Goal: Transaction & Acquisition: Purchase product/service

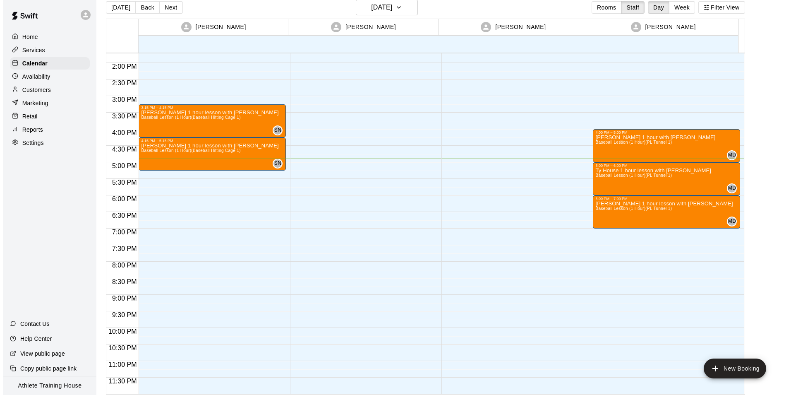
scroll to position [13, 0]
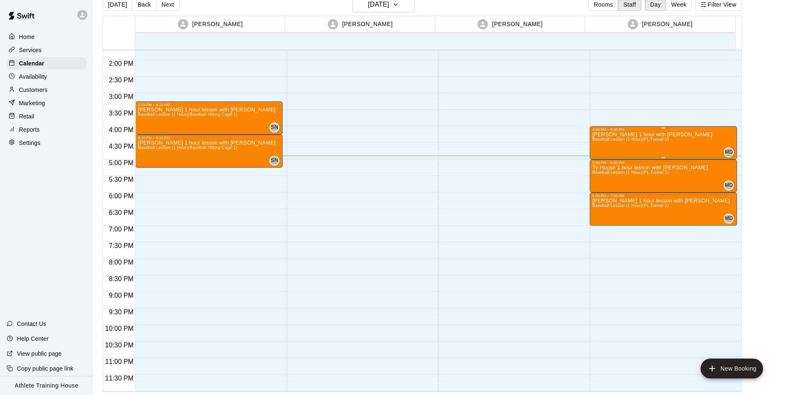
click at [627, 135] on p "[PERSON_NAME] 1 hour with [PERSON_NAME]" at bounding box center [652, 135] width 120 height 0
click at [605, 141] on button "edit" at bounding box center [599, 143] width 17 height 17
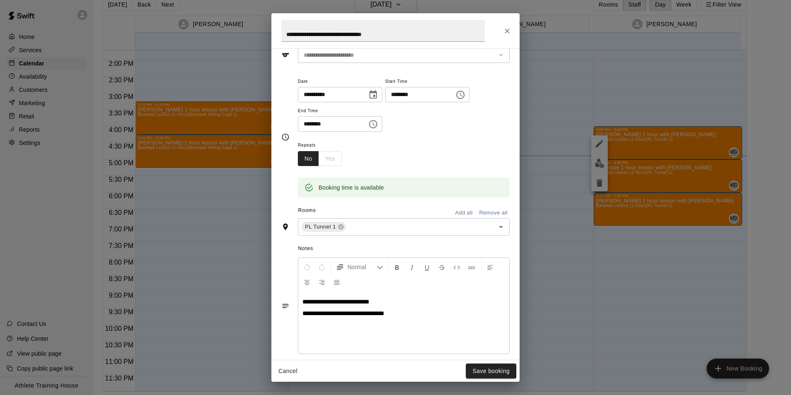
scroll to position [0, 0]
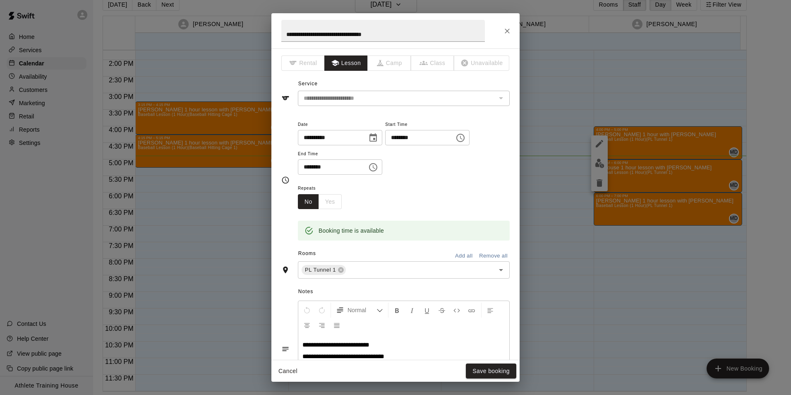
click at [503, 26] on button "Close" at bounding box center [507, 31] width 15 height 15
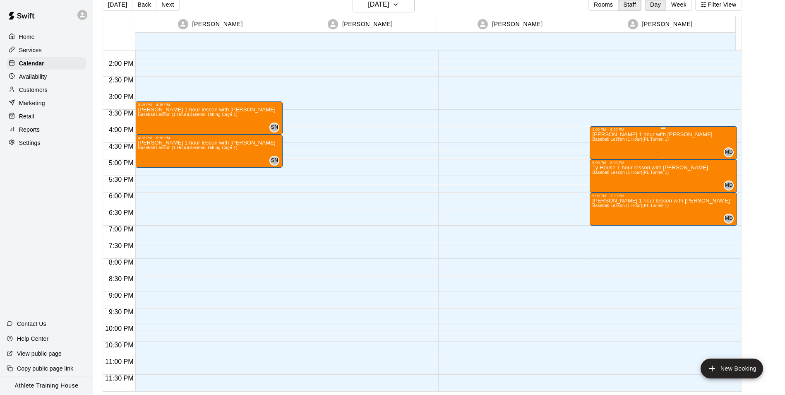
click at [604, 135] on p "[PERSON_NAME] 1 hour with [PERSON_NAME]" at bounding box center [652, 135] width 120 height 0
click at [601, 143] on icon "edit" at bounding box center [599, 143] width 7 height 7
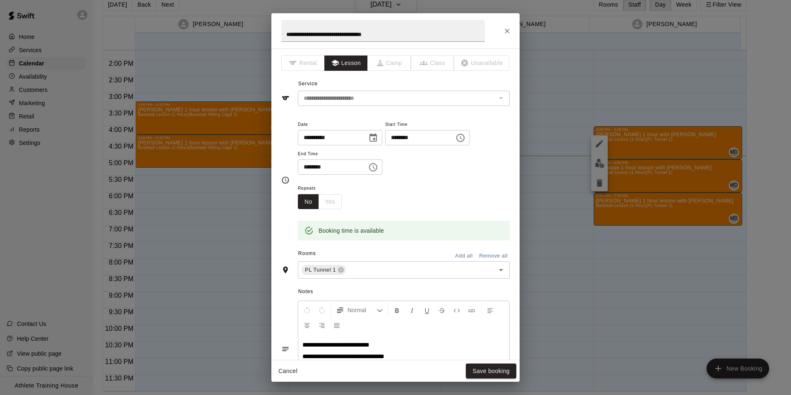
scroll to position [41, 0]
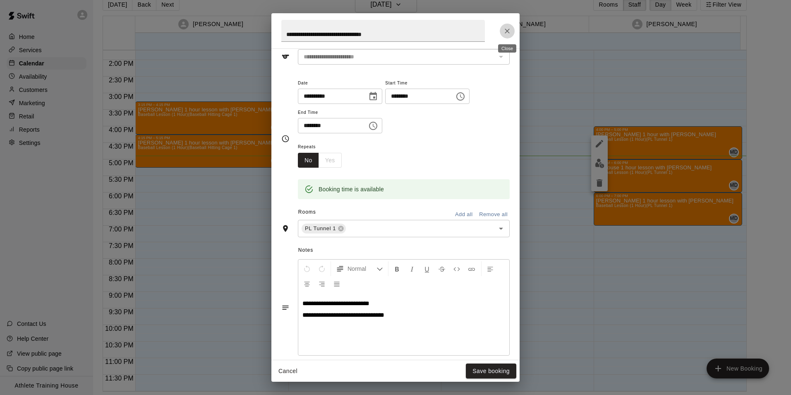
click at [506, 28] on icon "Close" at bounding box center [507, 31] width 8 height 8
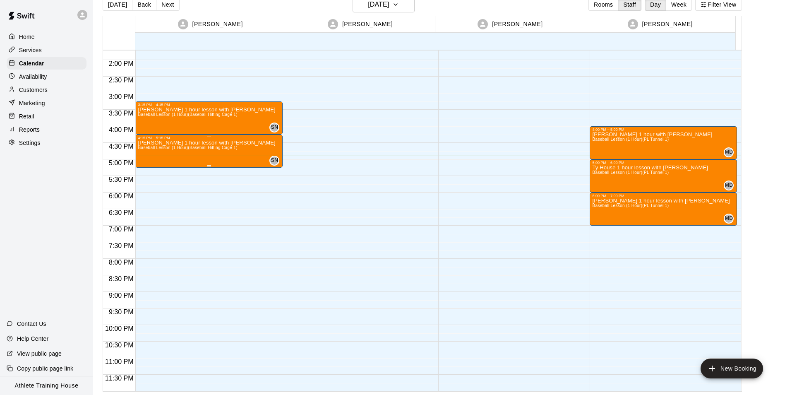
click at [238, 159] on div "[PERSON_NAME] 1 hour lesson with [PERSON_NAME] Baseball Lesson (1 Hour) (Baseba…" at bounding box center [209, 337] width 142 height 395
click at [151, 150] on button "edit" at bounding box center [145, 149] width 17 height 17
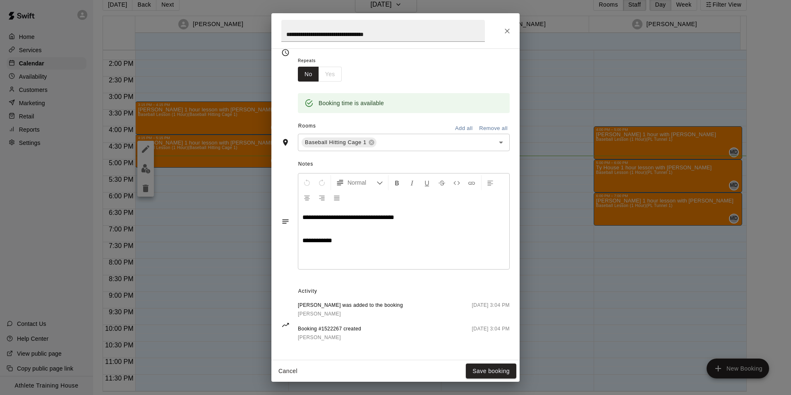
scroll to position [132, 0]
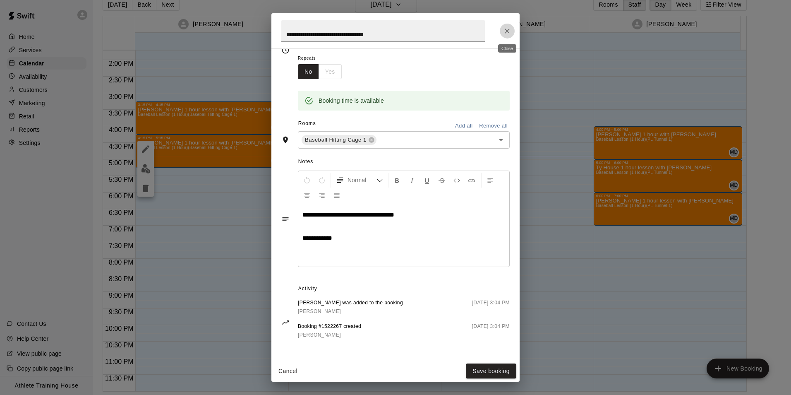
click at [502, 31] on button "Close" at bounding box center [507, 31] width 15 height 15
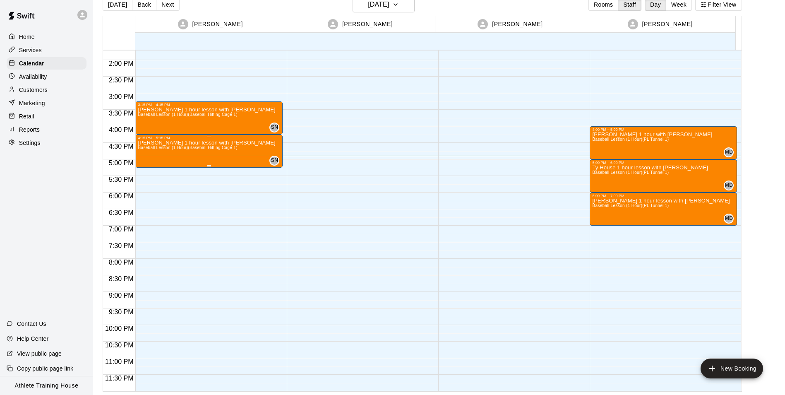
click at [234, 143] on div "4:15 PM – 5:15 PM [PERSON_NAME] 1 hour lesson with [PERSON_NAME] Baseball Lesso…" at bounding box center [209, 151] width 142 height 31
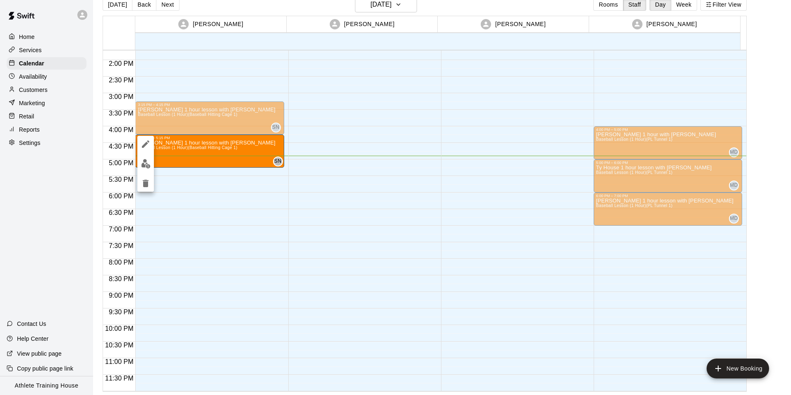
drag, startPoint x: 783, startPoint y: 195, endPoint x: 709, endPoint y: 241, distance: 87.7
click at [783, 195] on div at bounding box center [395, 197] width 791 height 395
click at [595, 168] on p "Ty House 1 hour lesson with [PERSON_NAME]" at bounding box center [650, 168] width 116 height 0
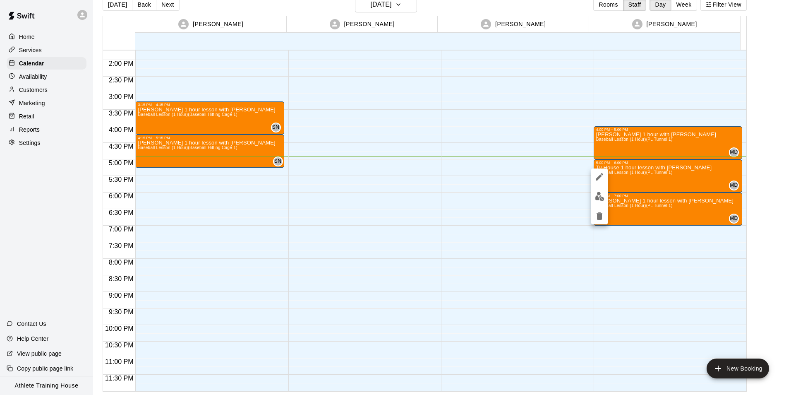
click at [596, 178] on icon "edit" at bounding box center [600, 177] width 10 height 10
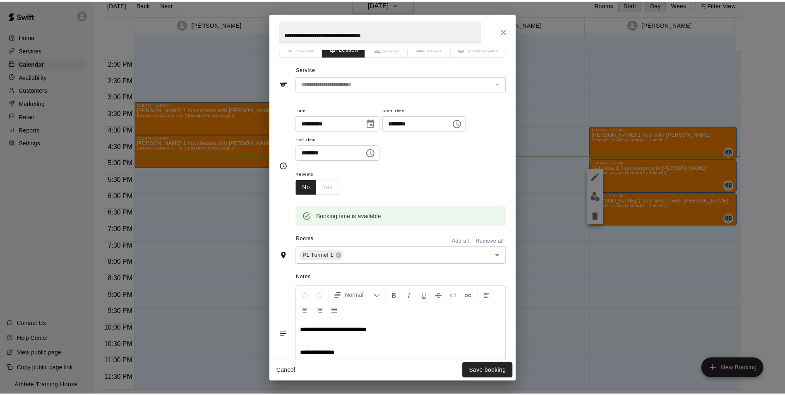
scroll to position [0, 0]
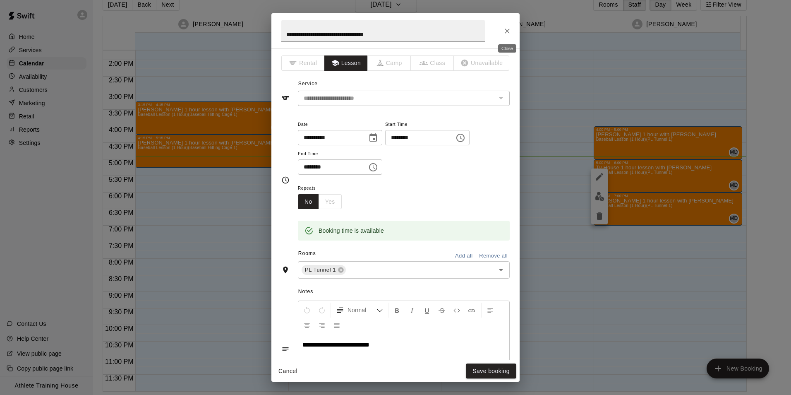
click at [511, 32] on icon "Close" at bounding box center [507, 31] width 8 height 8
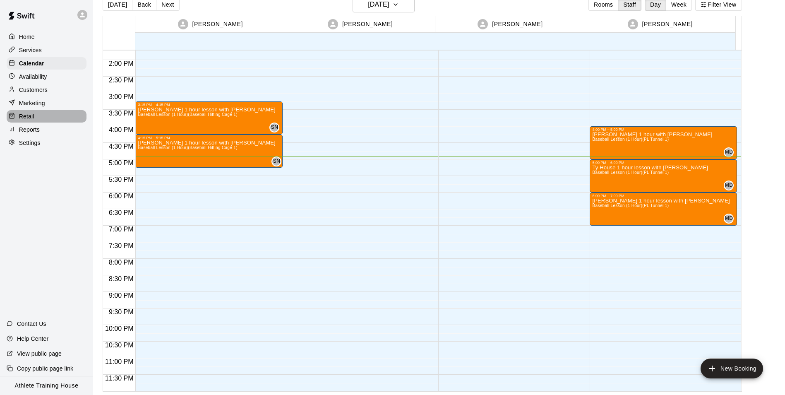
click at [41, 114] on div "Retail" at bounding box center [47, 116] width 80 height 12
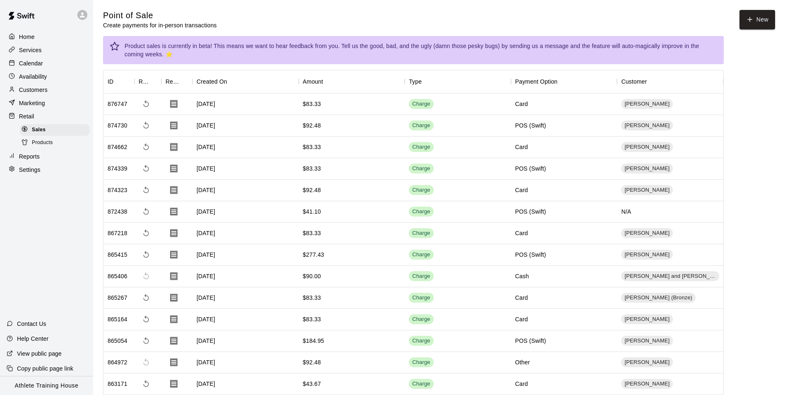
click at [63, 60] on div "Calendar" at bounding box center [47, 63] width 80 height 12
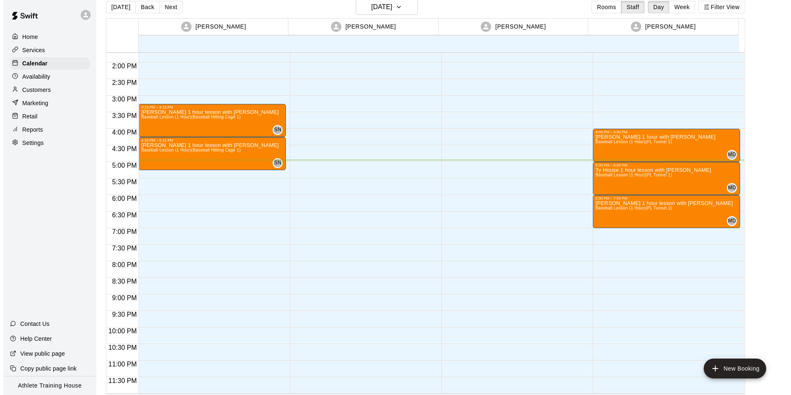
scroll to position [13, 0]
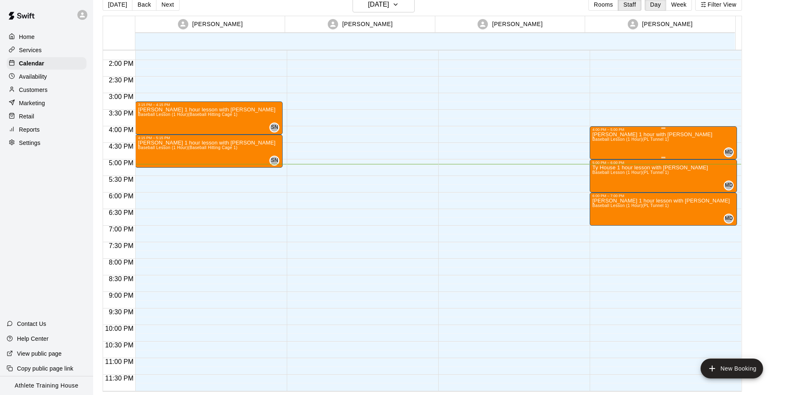
click at [611, 135] on p "[PERSON_NAME] 1 hour with [PERSON_NAME]" at bounding box center [652, 135] width 120 height 0
click at [599, 139] on icon "edit" at bounding box center [600, 144] width 10 height 10
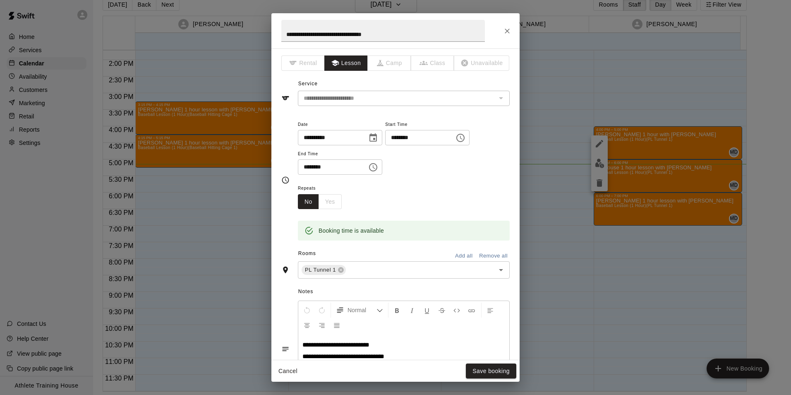
click at [507, 31] on icon "Close" at bounding box center [507, 31] width 8 height 8
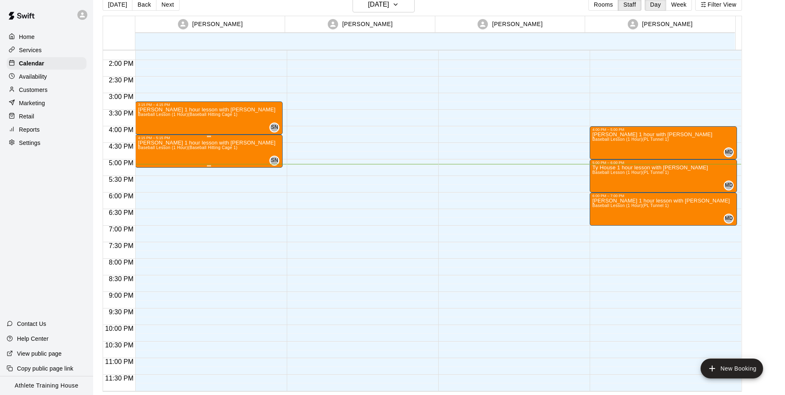
click at [177, 150] on span "Baseball Lesson (1 Hour) (Baseball Hitting Cage 1)" at bounding box center [187, 147] width 99 height 5
click at [149, 155] on icon "edit" at bounding box center [146, 154] width 10 height 10
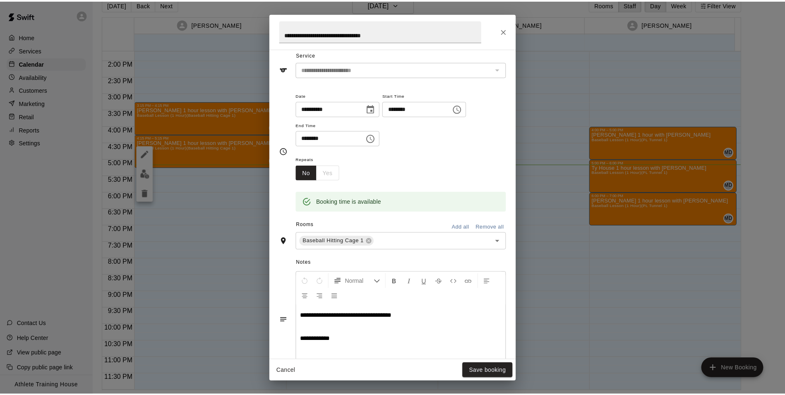
scroll to position [83, 0]
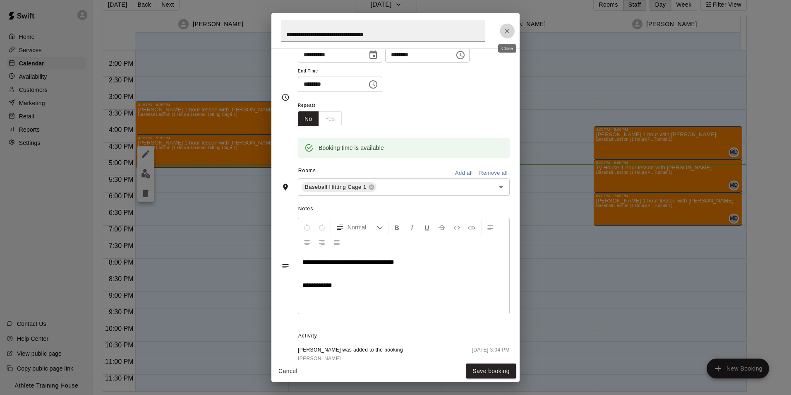
click at [508, 29] on icon "Close" at bounding box center [507, 31] width 8 height 8
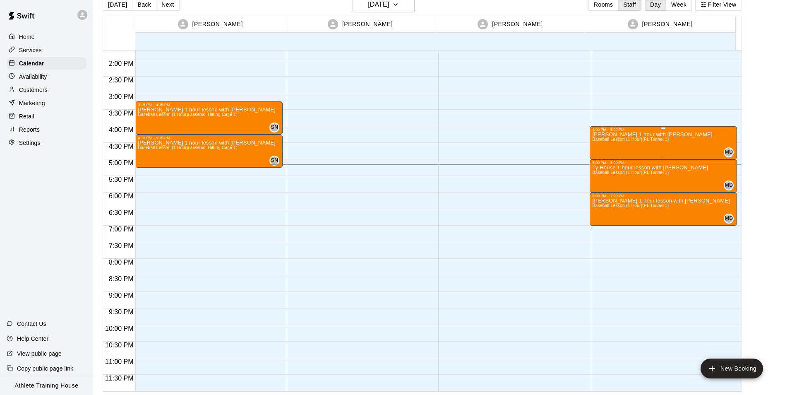
click at [630, 135] on p "[PERSON_NAME] 1 hour with [PERSON_NAME]" at bounding box center [652, 135] width 120 height 0
click at [599, 142] on icon "edit" at bounding box center [600, 144] width 10 height 10
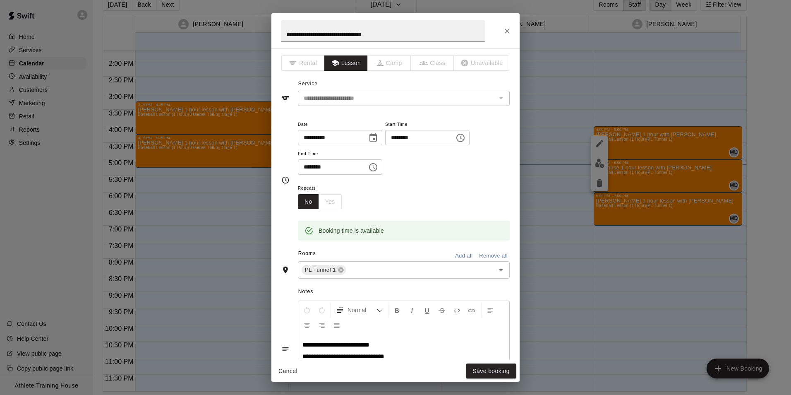
click at [507, 24] on button "Close" at bounding box center [507, 31] width 15 height 15
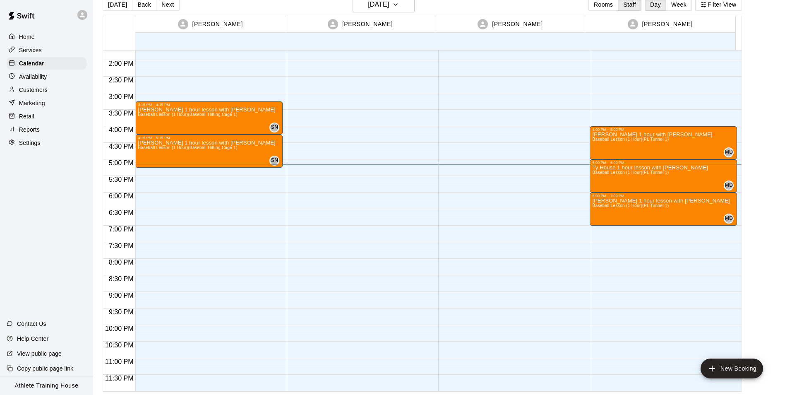
click at [15, 120] on div at bounding box center [14, 117] width 10 height 8
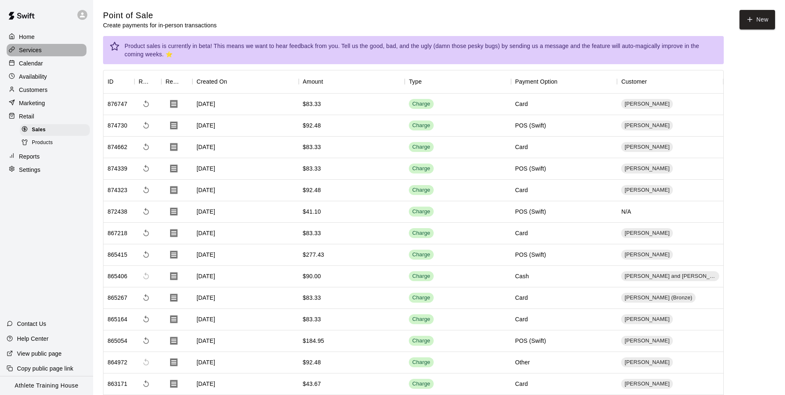
click at [33, 56] on div "Services" at bounding box center [47, 50] width 80 height 12
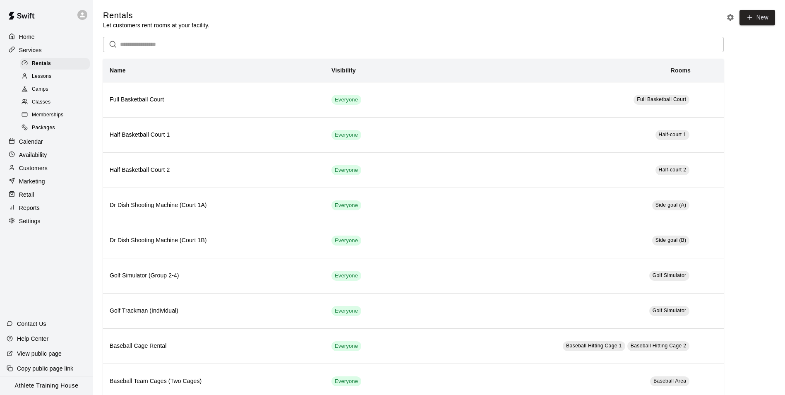
click at [46, 147] on div "Calendar" at bounding box center [47, 141] width 80 height 12
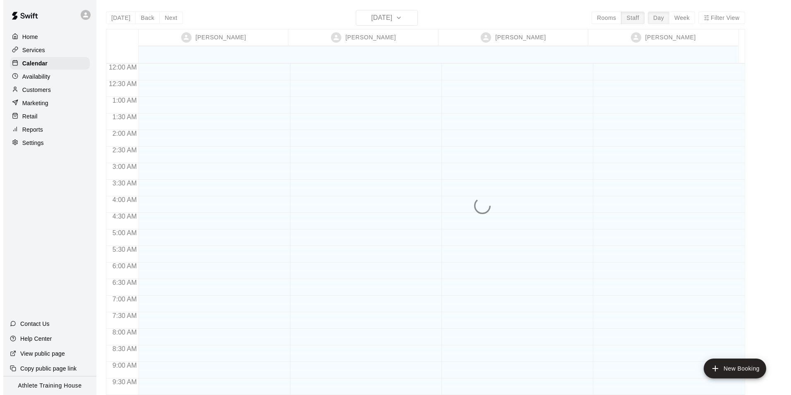
scroll to position [454, 0]
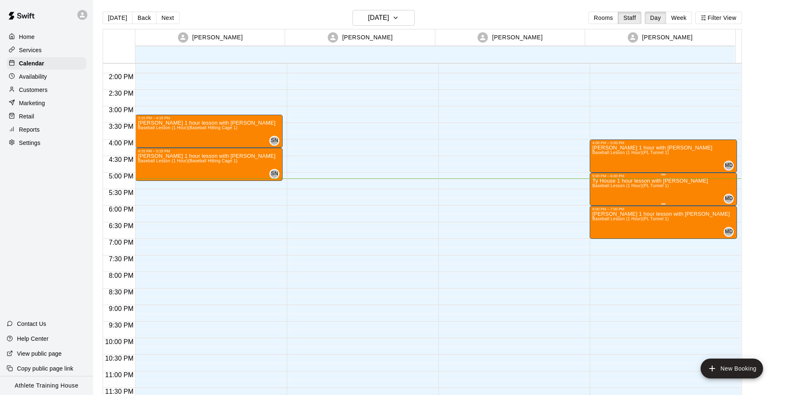
click at [634, 186] on span "Baseball Lesson (1 Hour) (PL Tunnel 1)" at bounding box center [630, 185] width 77 height 5
click at [603, 191] on icon "edit" at bounding box center [600, 192] width 10 height 10
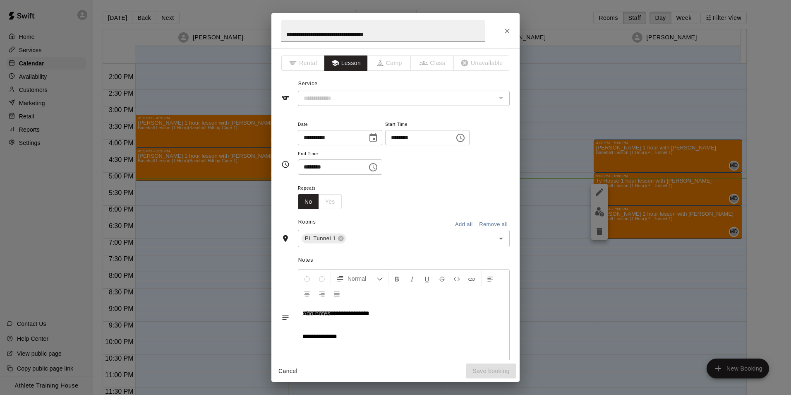
type input "**********"
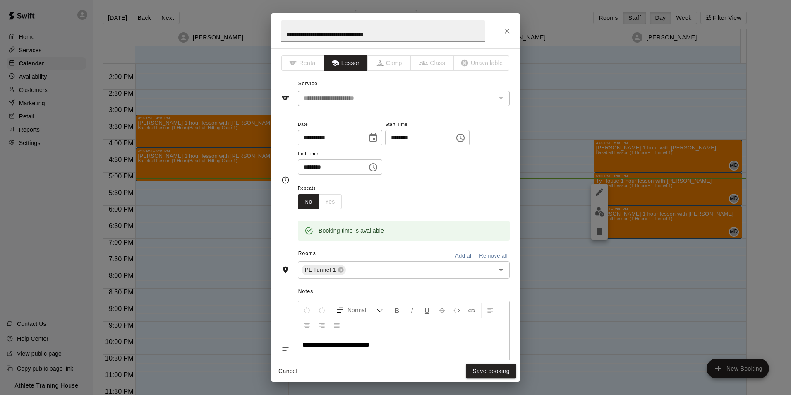
scroll to position [41, 0]
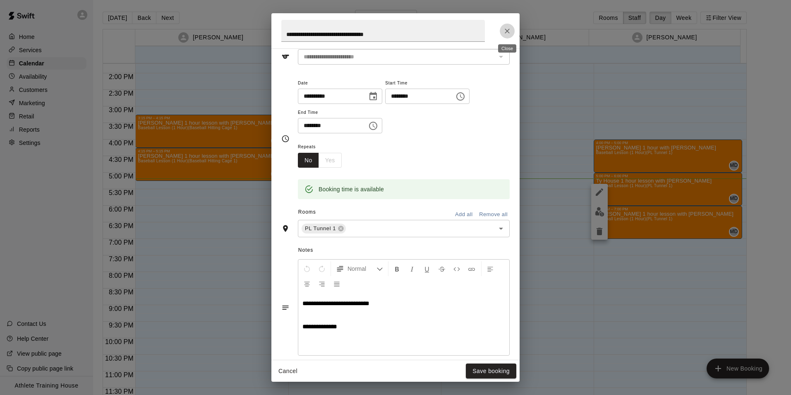
click at [513, 27] on button "Close" at bounding box center [507, 31] width 15 height 15
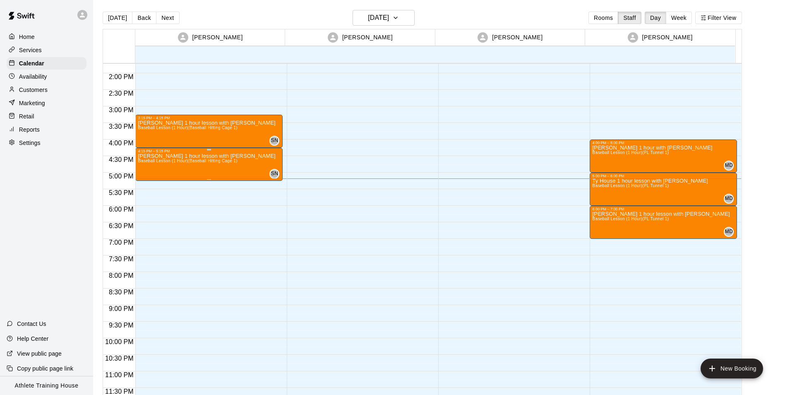
click at [200, 174] on div "[PERSON_NAME] 1 hour lesson with [PERSON_NAME] Baseball Lesson (1 Hour) (Baseba…" at bounding box center [206, 350] width 137 height 395
click at [149, 167] on button "edit" at bounding box center [145, 162] width 17 height 17
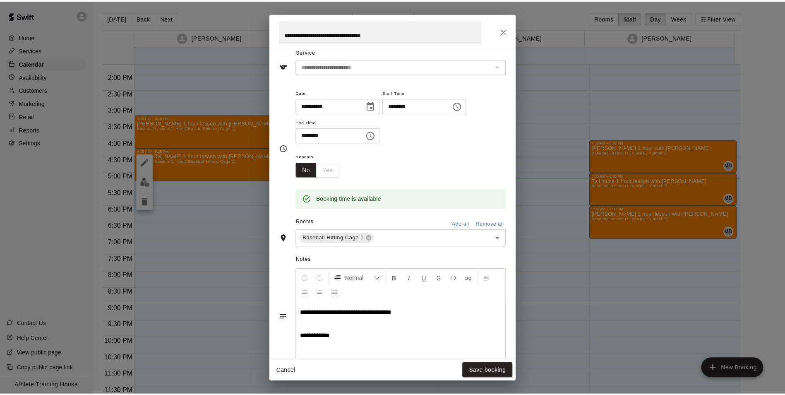
scroll to position [83, 0]
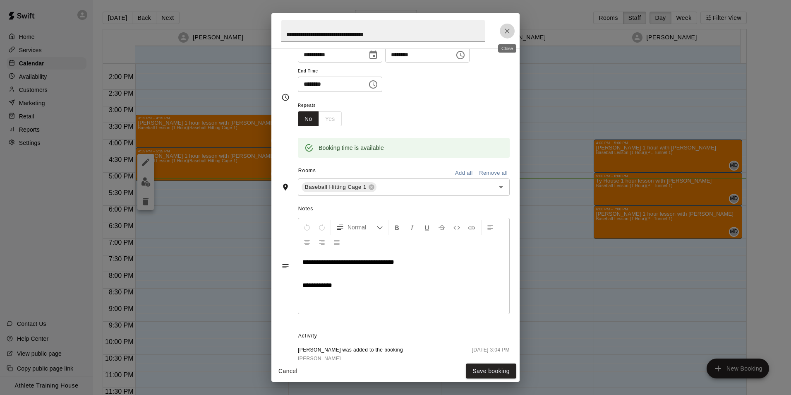
click at [503, 30] on icon "Close" at bounding box center [507, 31] width 8 height 8
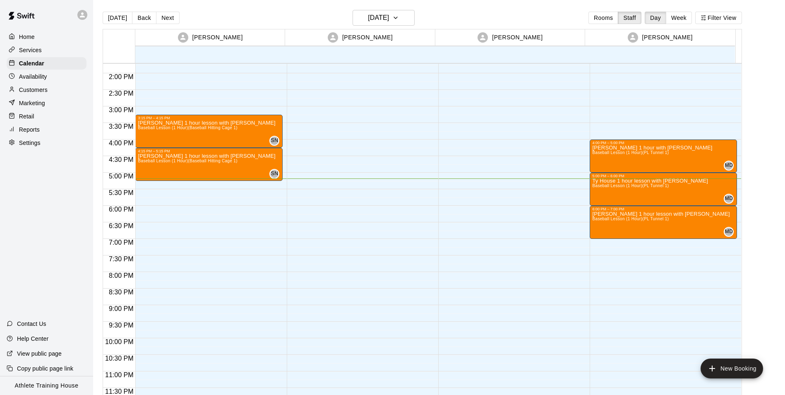
click at [31, 120] on p "Retail" at bounding box center [26, 116] width 15 height 8
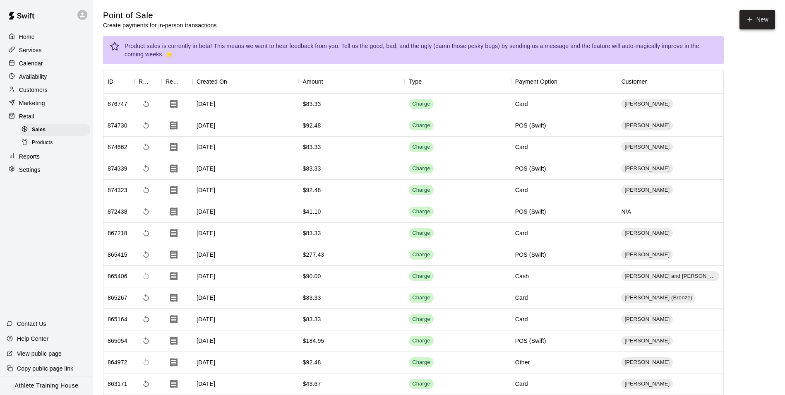
click at [745, 15] on button "New" at bounding box center [758, 19] width 36 height 19
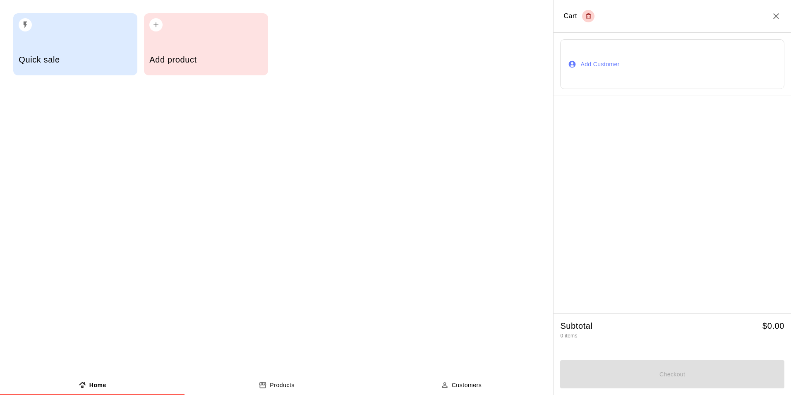
click at [662, 53] on button "Add Customer" at bounding box center [672, 64] width 224 height 50
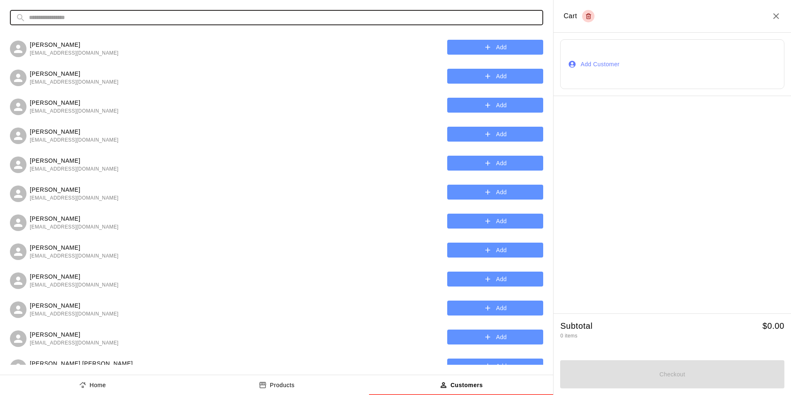
click at [411, 19] on input "text" at bounding box center [283, 17] width 509 height 15
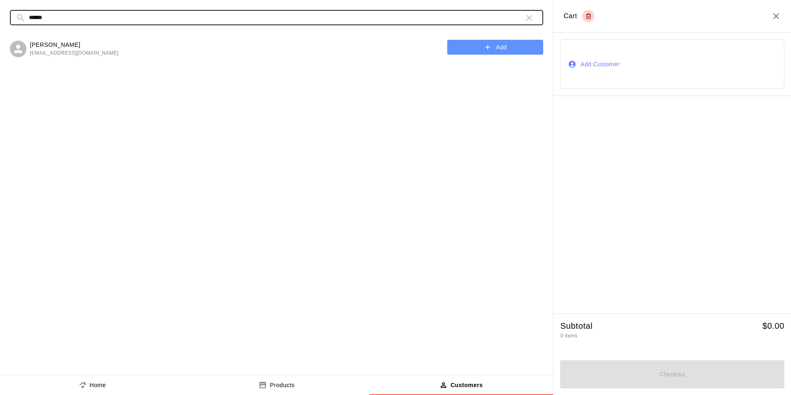
type input "******"
click at [477, 43] on button "Add" at bounding box center [495, 47] width 96 height 15
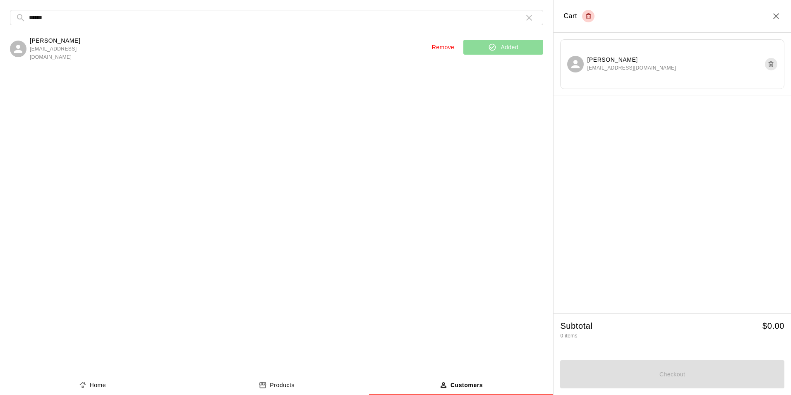
click at [123, 384] on button "Home" at bounding box center [92, 385] width 185 height 20
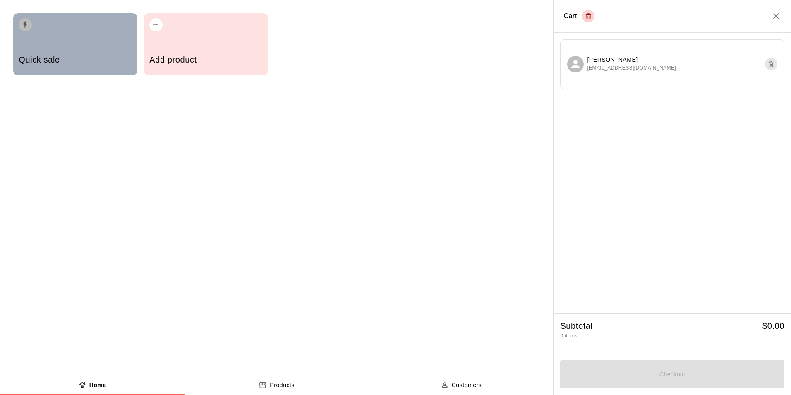
click at [59, 29] on div "button" at bounding box center [75, 22] width 113 height 18
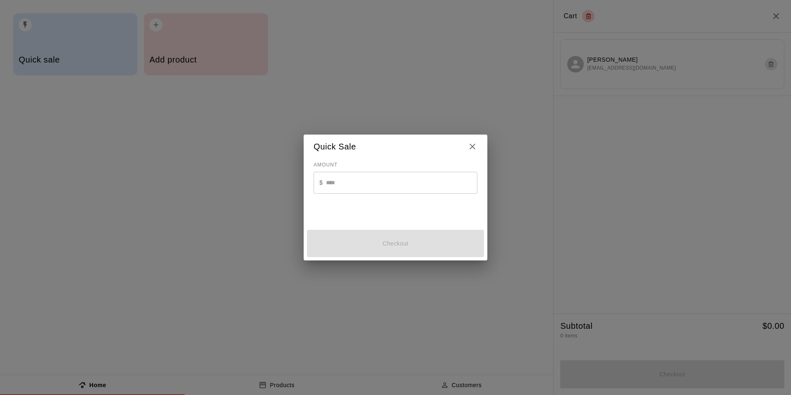
click at [349, 183] on input "text" at bounding box center [401, 183] width 151 height 22
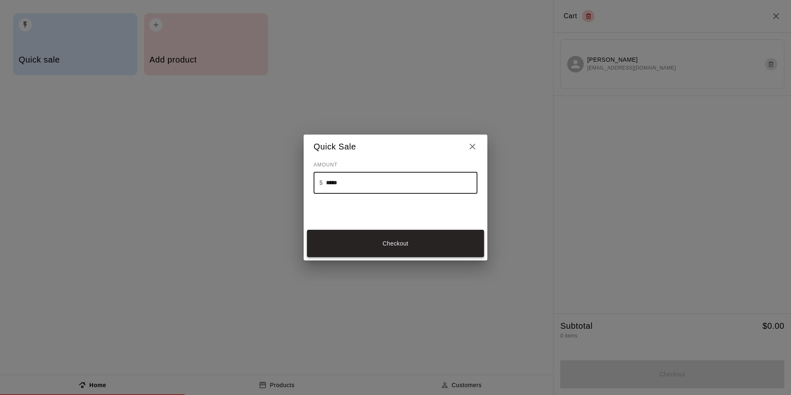
type input "*****"
click at [386, 249] on button "Checkout" at bounding box center [395, 244] width 177 height 28
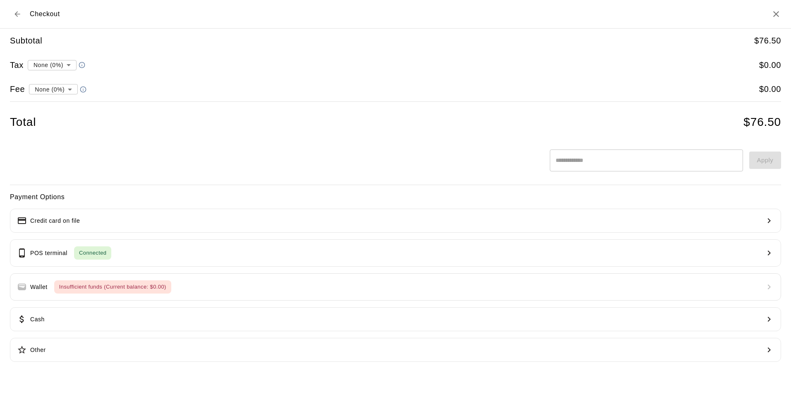
click at [67, 114] on li "convenience fee ( 2.75 % )" at bounding box center [51, 118] width 81 height 14
type input "**********"
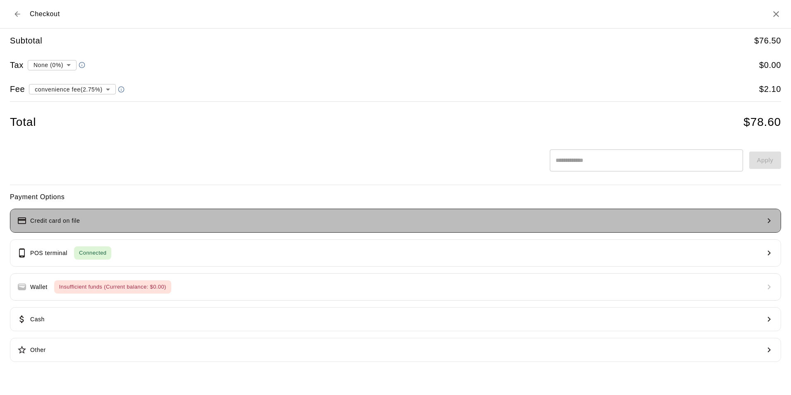
click at [44, 217] on p "Credit card on file" at bounding box center [55, 220] width 50 height 9
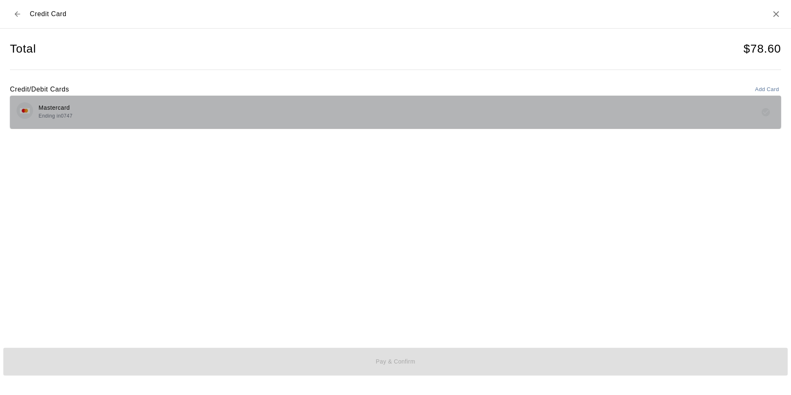
click at [279, 108] on div "Mastercard Ending in 0747" at bounding box center [396, 111] width 758 height 19
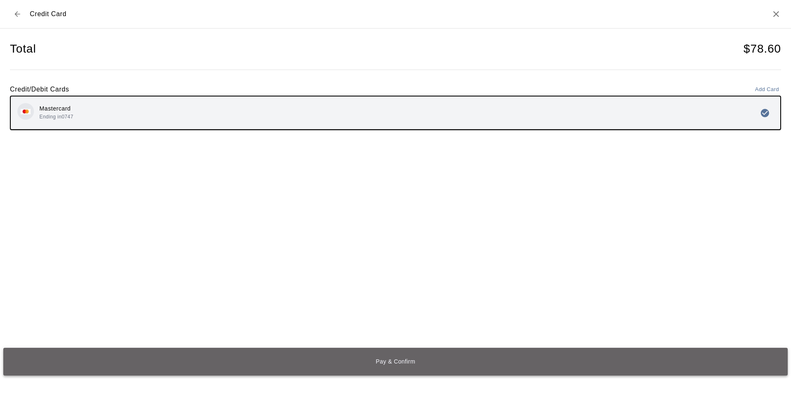
click at [554, 368] on button "Pay & Confirm" at bounding box center [395, 362] width 785 height 28
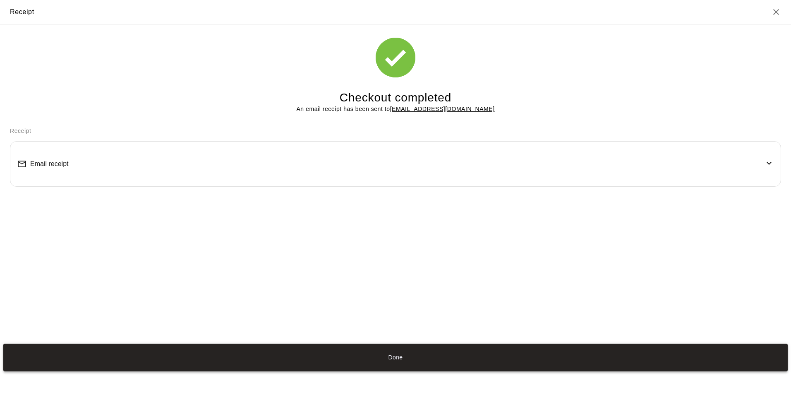
click at [396, 360] on button "Done" at bounding box center [395, 358] width 785 height 28
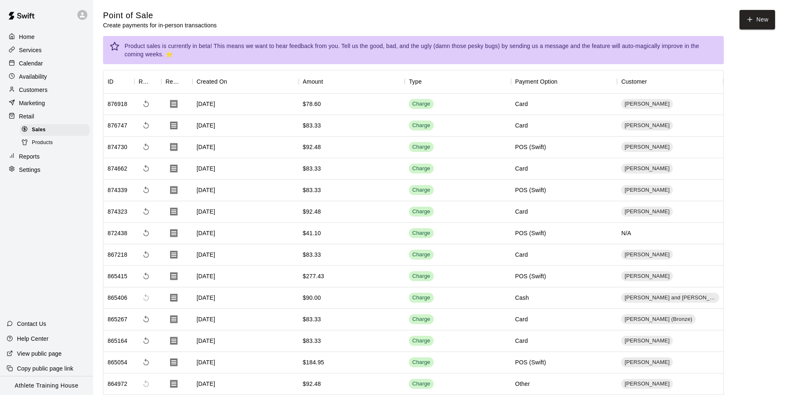
click at [26, 67] on p "Calendar" at bounding box center [31, 63] width 24 height 8
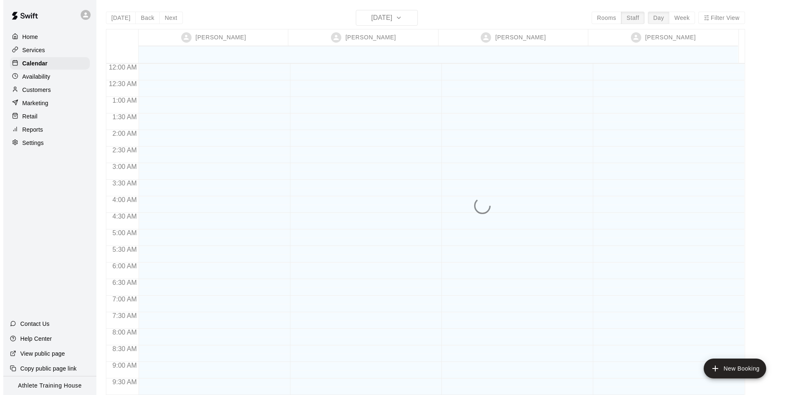
scroll to position [454, 0]
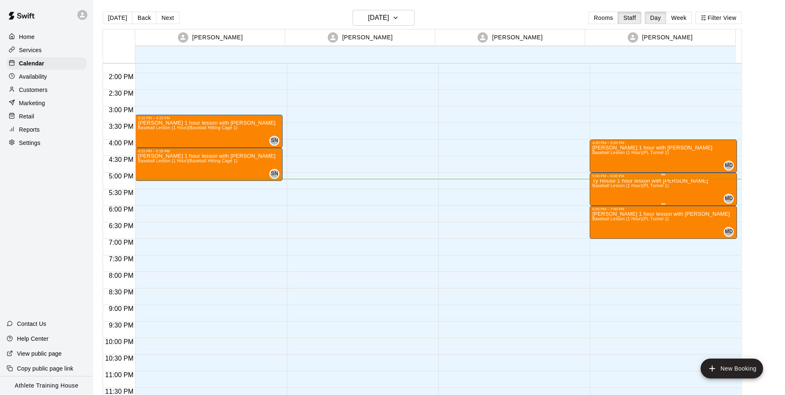
click at [676, 188] on div "Ty House 1 hour lesson with [PERSON_NAME] Baseball Lesson (1 Hour) (PL Tunnel 1)" at bounding box center [650, 375] width 116 height 395
click at [597, 184] on icon "edit" at bounding box center [600, 187] width 10 height 10
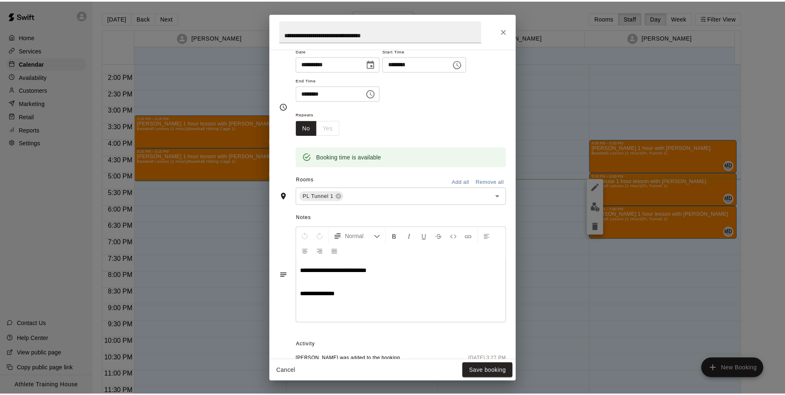
scroll to position [83, 0]
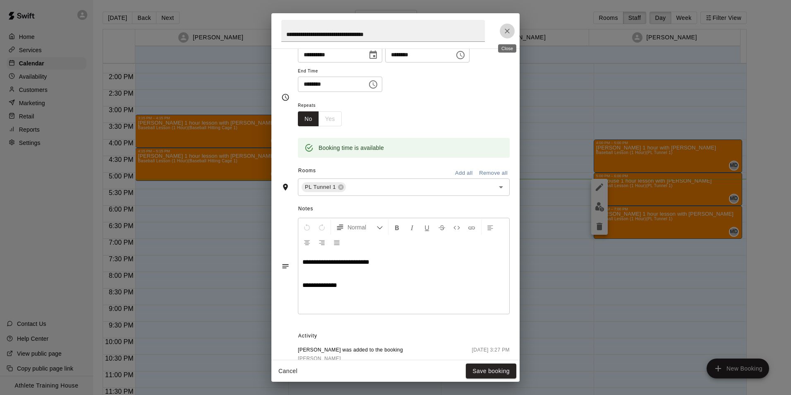
click at [505, 26] on button "Close" at bounding box center [507, 31] width 15 height 15
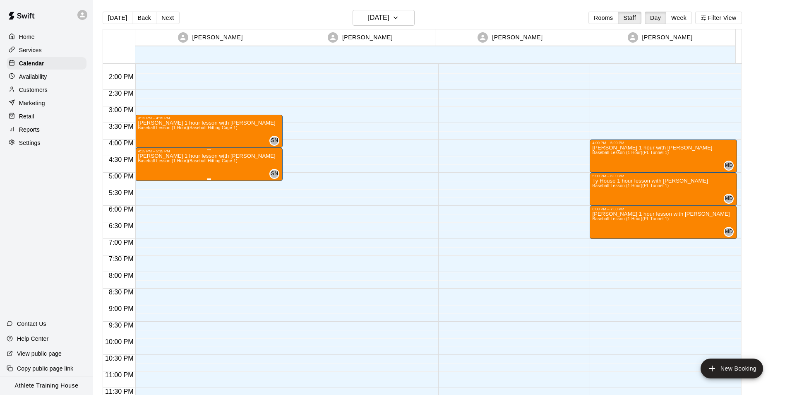
click at [183, 165] on div "[PERSON_NAME] 1 hour lesson with [PERSON_NAME] Baseball Lesson (1 Hour) (Baseba…" at bounding box center [206, 350] width 137 height 395
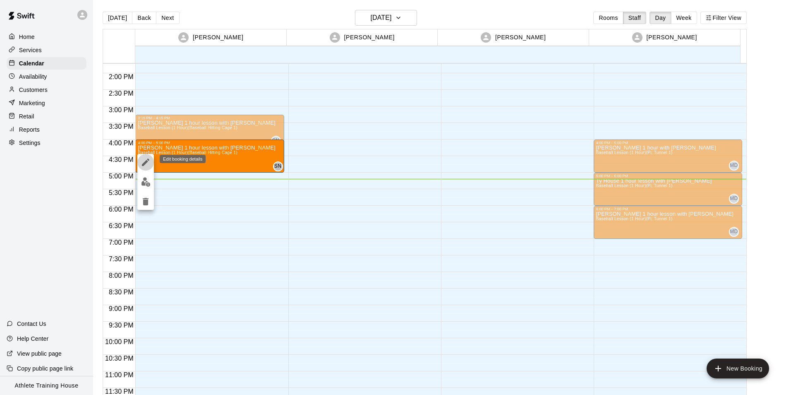
drag, startPoint x: 142, startPoint y: 161, endPoint x: 142, endPoint y: 166, distance: 4.2
click at [141, 162] on icon "edit" at bounding box center [146, 162] width 10 height 10
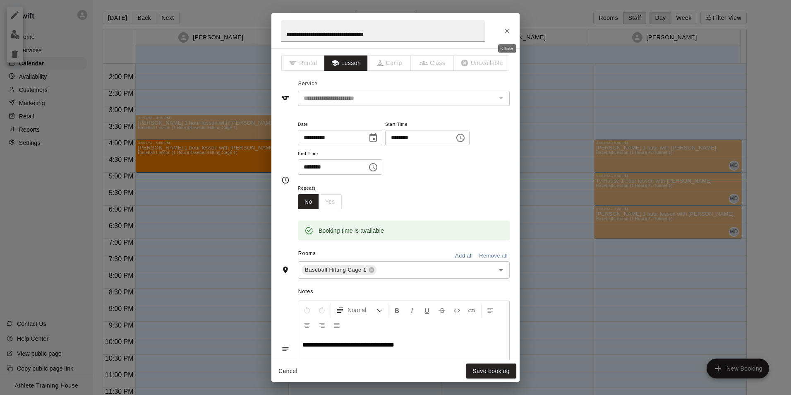
click at [503, 29] on icon "Close" at bounding box center [507, 31] width 8 height 8
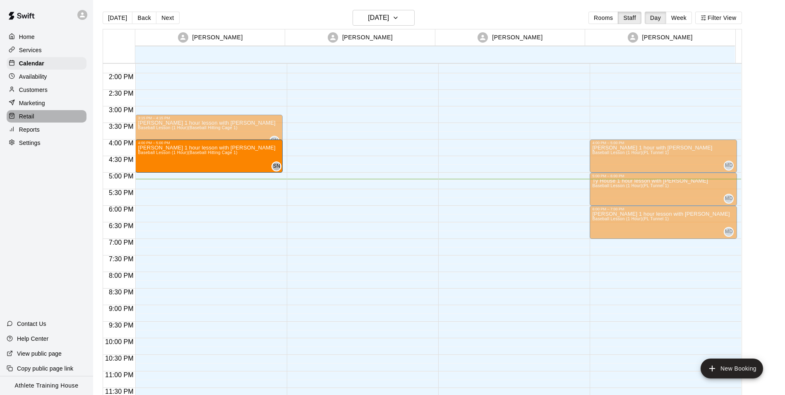
click at [17, 120] on div at bounding box center [14, 117] width 10 height 8
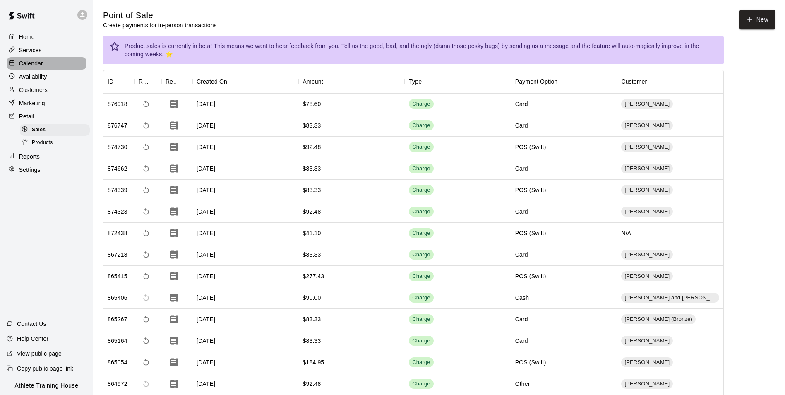
click at [25, 61] on p "Calendar" at bounding box center [31, 63] width 24 height 8
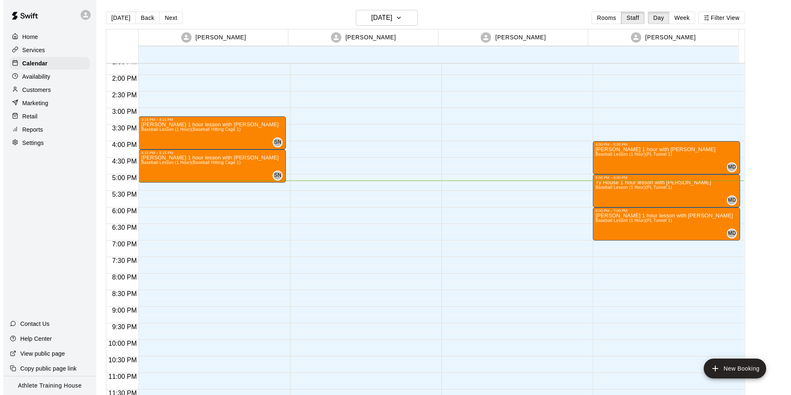
scroll to position [454, 0]
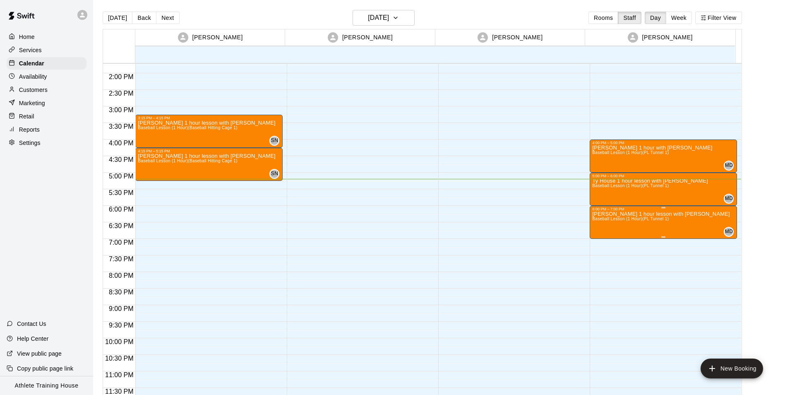
click at [614, 221] on span "Baseball Lesson (1 Hour) (PL Tunnel 1)" at bounding box center [630, 218] width 77 height 5
click at [598, 224] on icon "edit" at bounding box center [600, 225] width 10 height 10
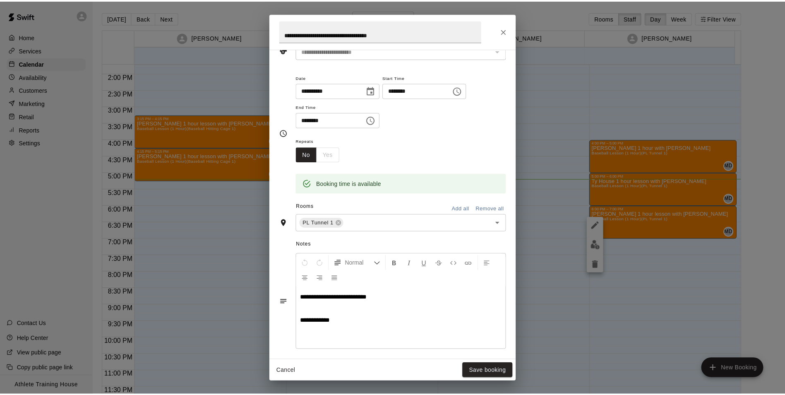
scroll to position [0, 0]
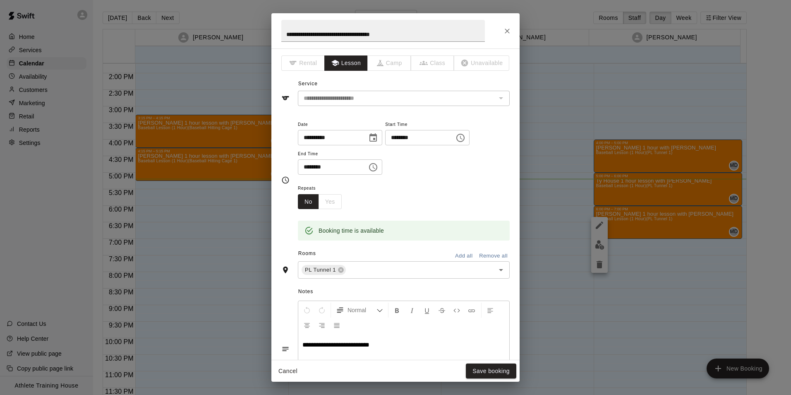
drag, startPoint x: 502, startPoint y: 27, endPoint x: 507, endPoint y: 35, distance: 9.0
click at [503, 28] on button "Close" at bounding box center [507, 31] width 15 height 15
